Goal: Task Accomplishment & Management: Manage account settings

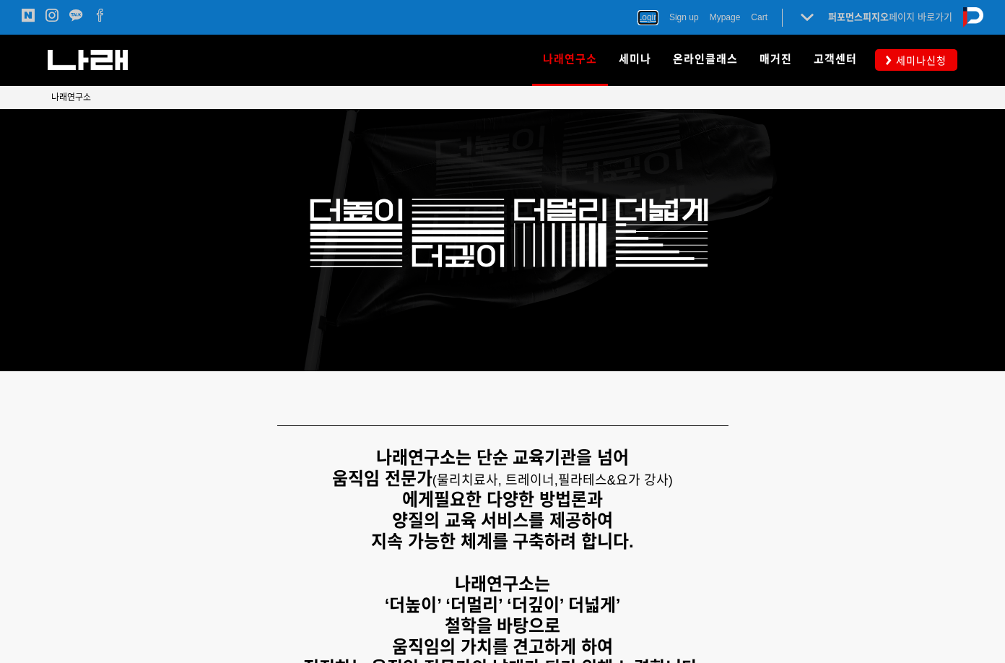
click at [639, 21] on span "Login" at bounding box center [647, 17] width 21 height 14
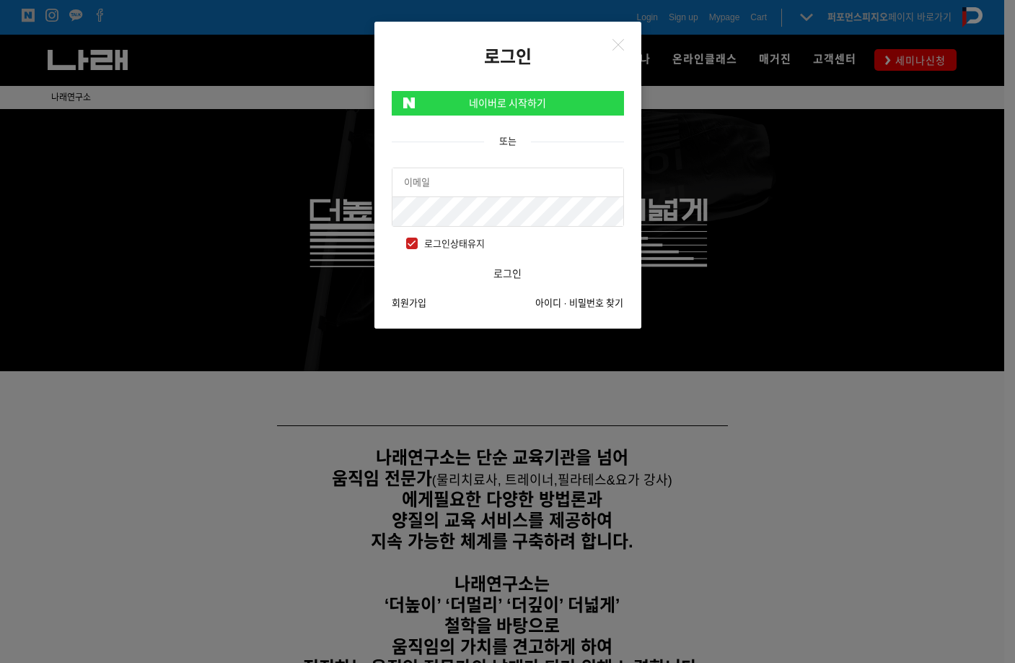
click at [486, 175] on input "text" at bounding box center [508, 182] width 231 height 29
click at [414, 245] on span "로그인상태유지" at bounding box center [445, 244] width 79 height 16
click at [401, 245] on input "로그인상태유지" at bounding box center [396, 241] width 9 height 9
checkbox input "false"
click at [455, 186] on input "text" at bounding box center [508, 182] width 231 height 29
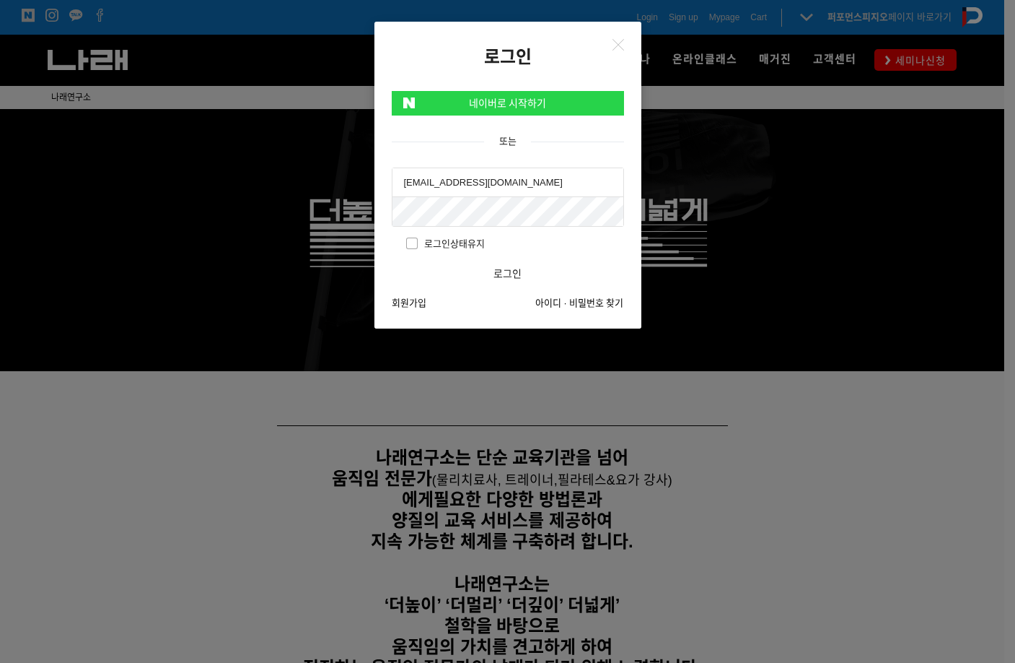
type input "[EMAIL_ADDRESS][DOMAIN_NAME]"
click at [392, 259] on button "로그인" at bounding box center [508, 273] width 232 height 29
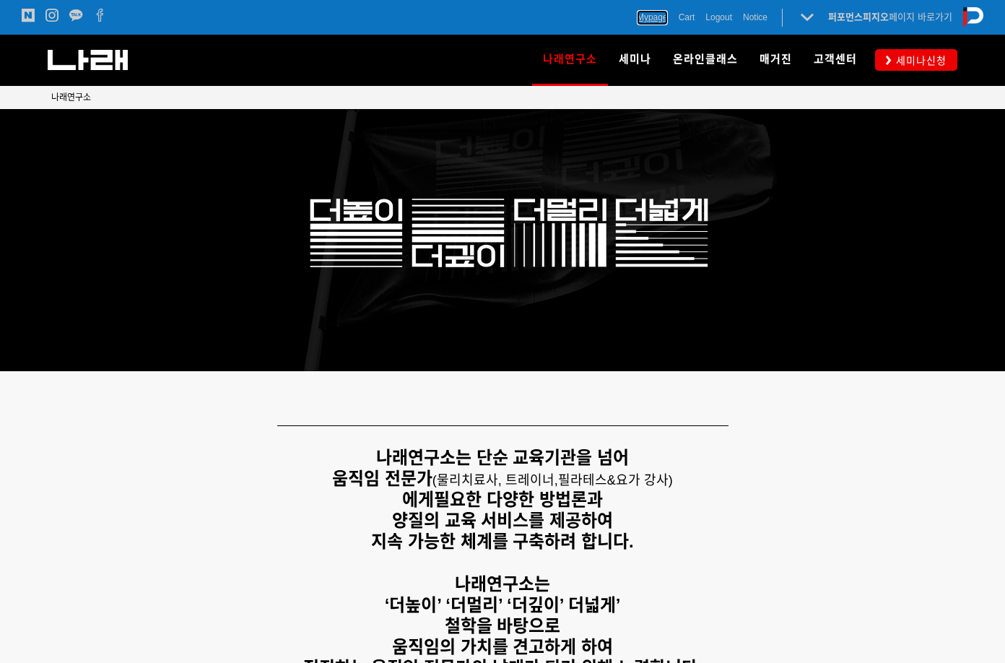
click at [651, 14] on span "Mypage" at bounding box center [652, 17] width 31 height 14
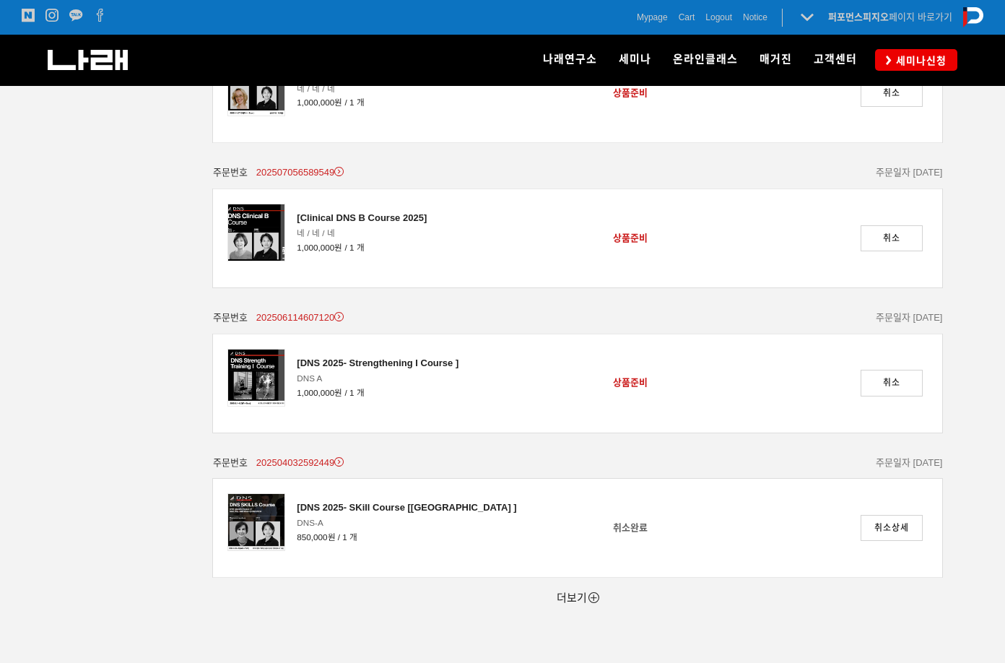
scroll to position [395, 0]
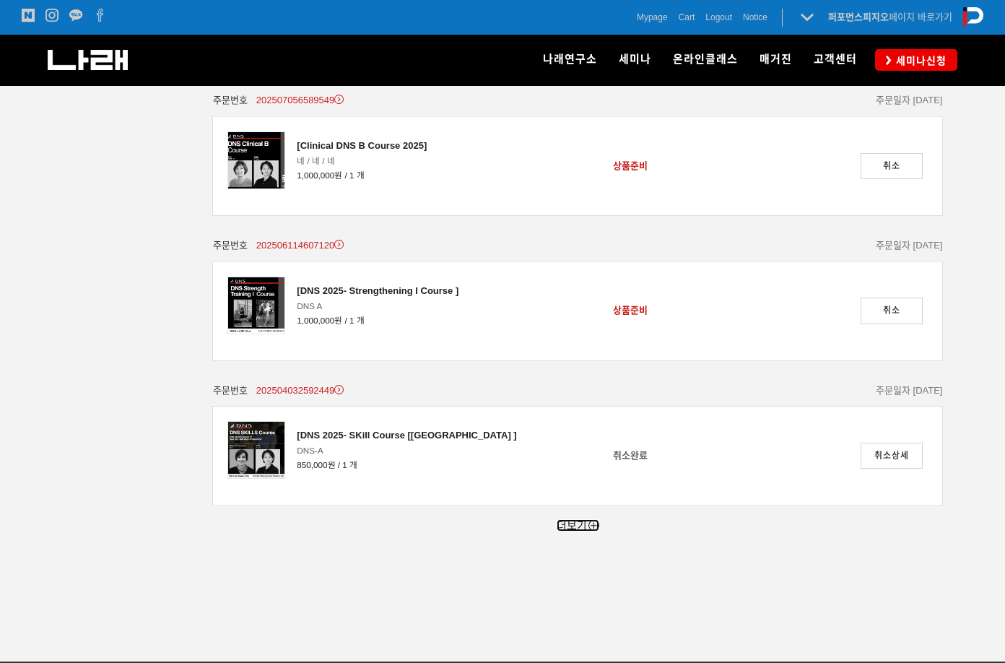
click at [572, 523] on link "더보기" at bounding box center [577, 525] width 43 height 12
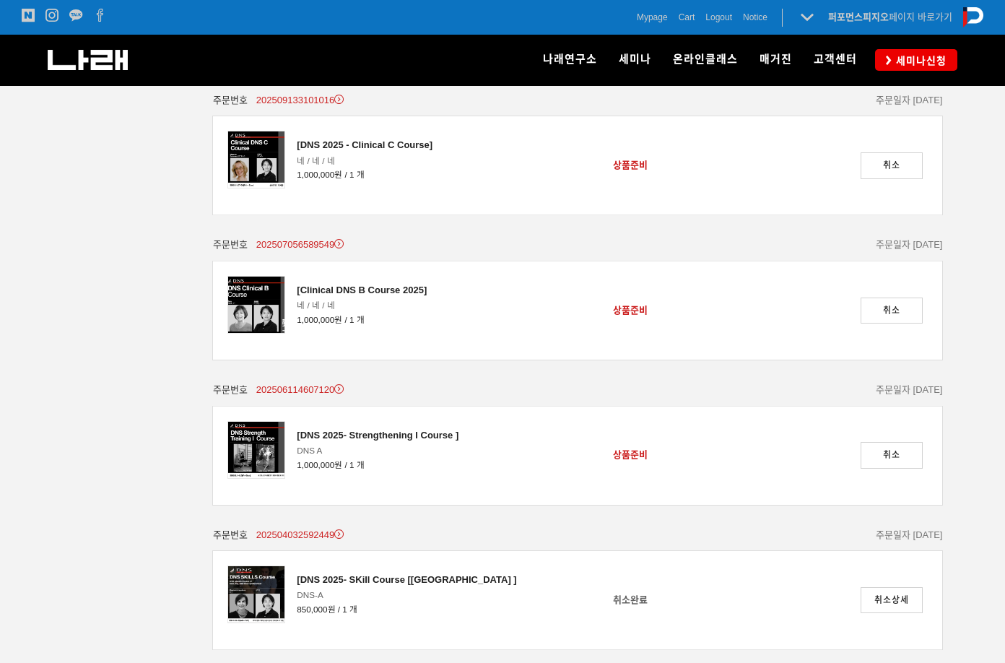
scroll to position [179, 0]
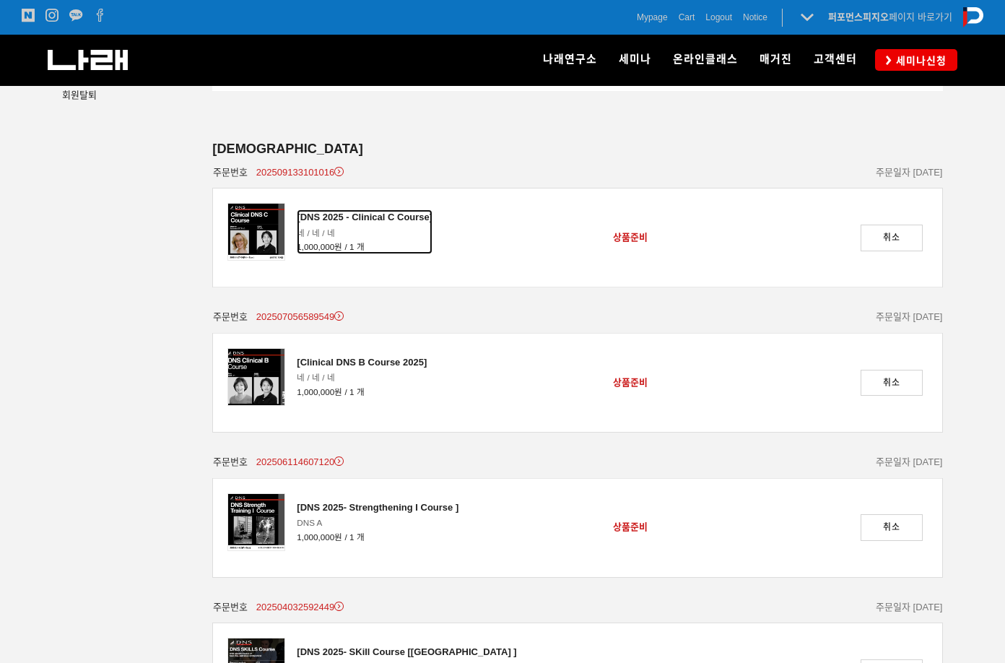
click at [374, 212] on div "[DNS 2025 - Clinical C Course]" at bounding box center [365, 217] width 136 height 16
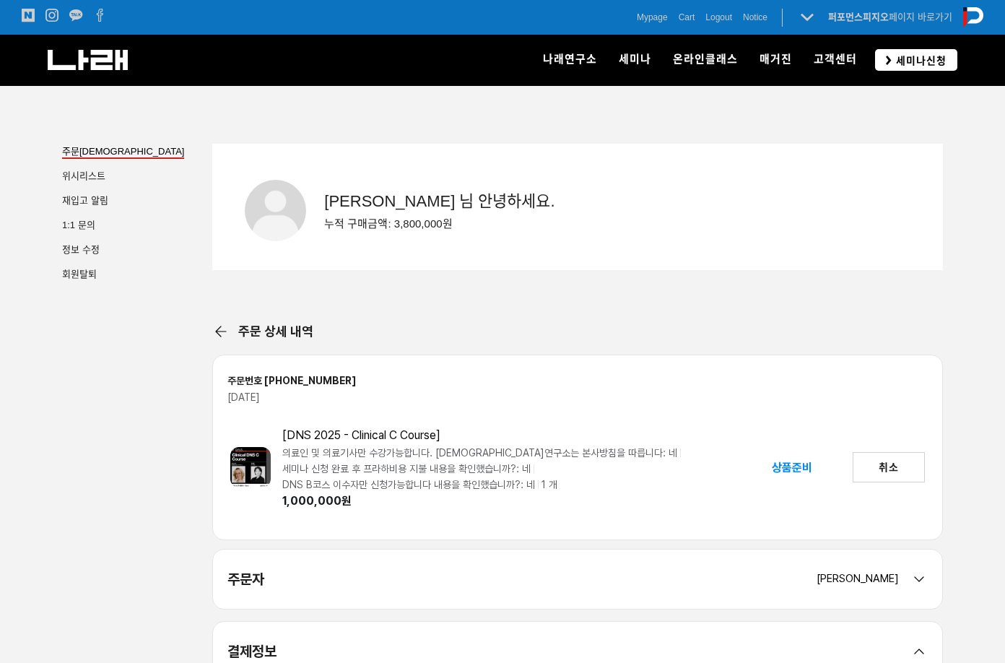
click at [896, 58] on span "세미나신청" at bounding box center [918, 60] width 55 height 14
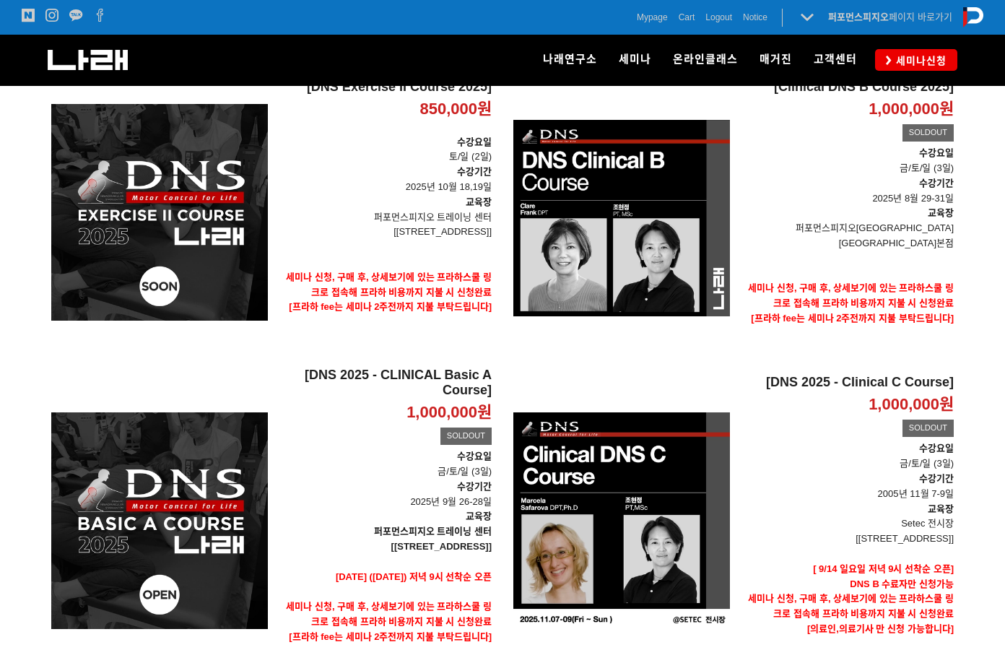
scroll to position [179, 0]
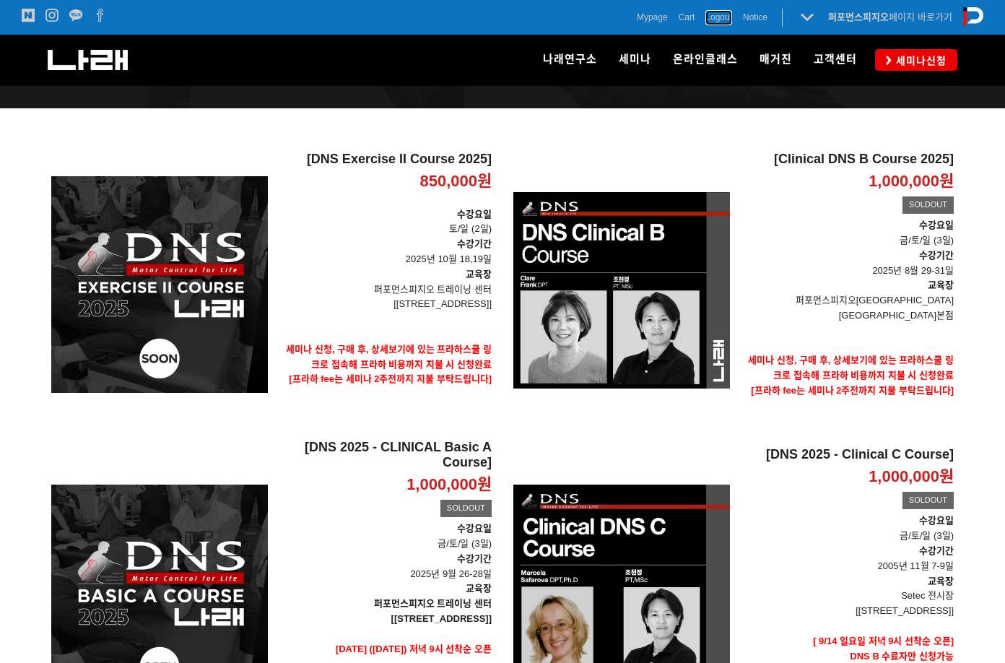
click at [709, 19] on span "Logout" at bounding box center [718, 17] width 27 height 14
